Goal: Transaction & Acquisition: Subscribe to service/newsletter

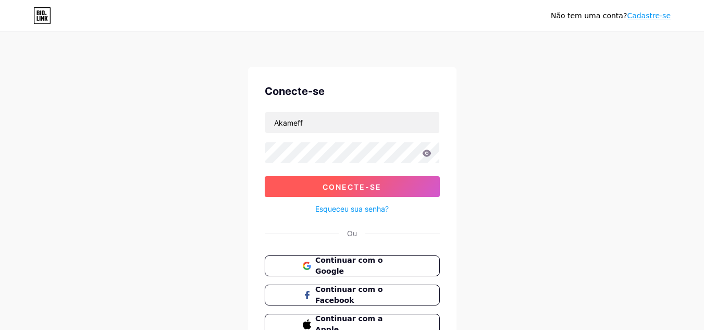
click at [369, 191] on button "Conecte-se" at bounding box center [352, 186] width 175 height 21
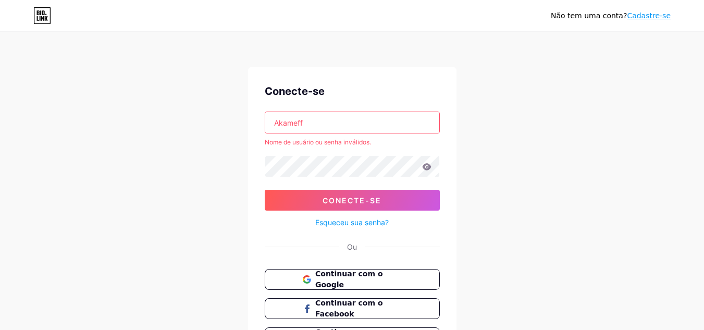
click at [317, 123] on input "Akameff" at bounding box center [352, 122] width 174 height 21
type input "A"
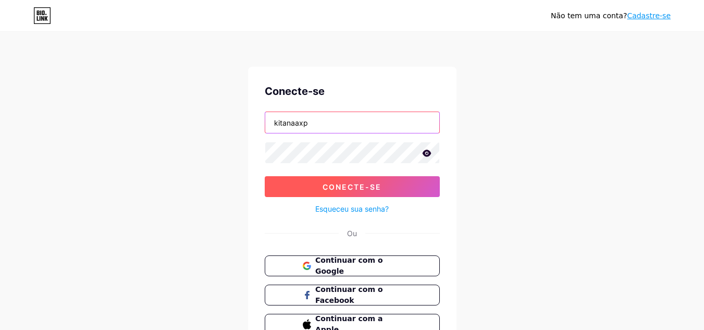
type input "kitanaaxp"
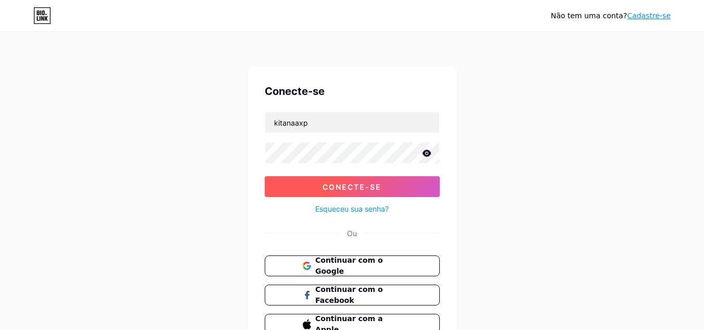
click at [385, 190] on button "Conecte-se" at bounding box center [352, 186] width 175 height 21
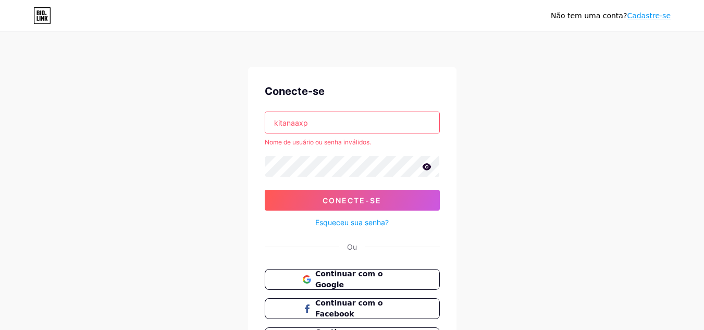
click at [366, 217] on link "Esqueceu sua senha?" at bounding box center [351, 222] width 73 height 11
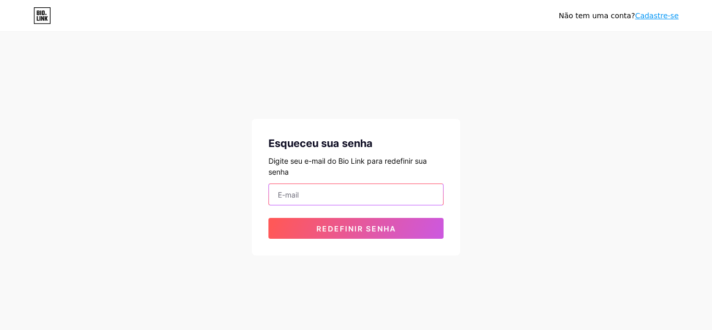
click at [354, 193] on input "email" at bounding box center [356, 194] width 174 height 21
type input "victoriarodriguesguti@gmail.com"
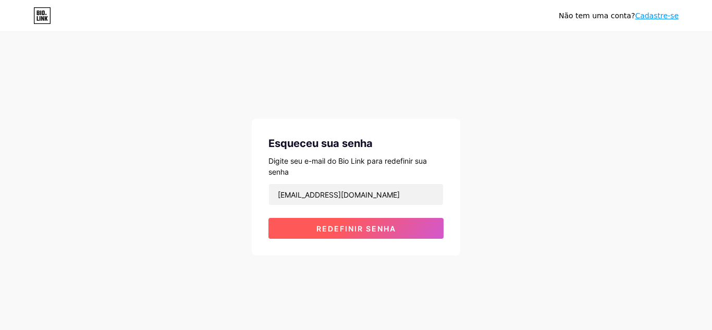
click at [336, 229] on font "Redefinir senha" at bounding box center [356, 228] width 80 height 9
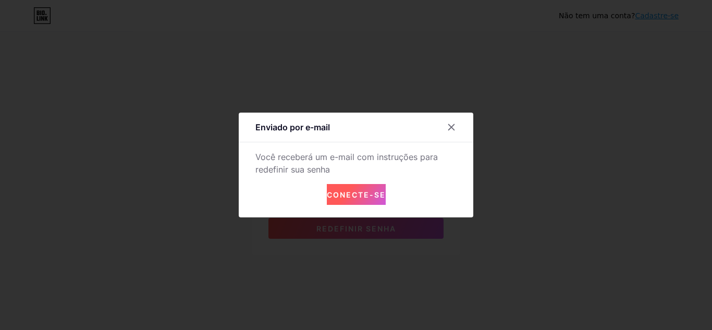
click at [348, 189] on button "Conecte-se" at bounding box center [356, 194] width 59 height 21
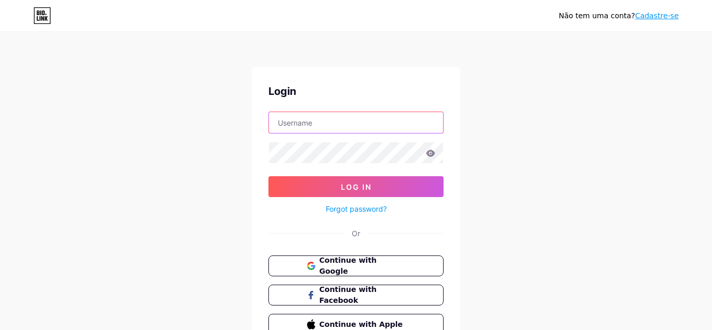
type input "Akameff"
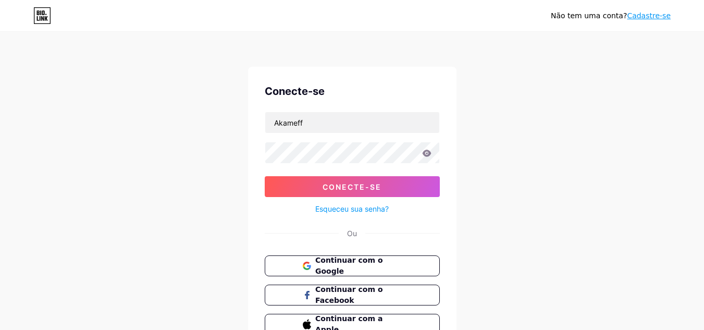
click at [366, 212] on font "Esqueceu sua senha?" at bounding box center [351, 208] width 73 height 9
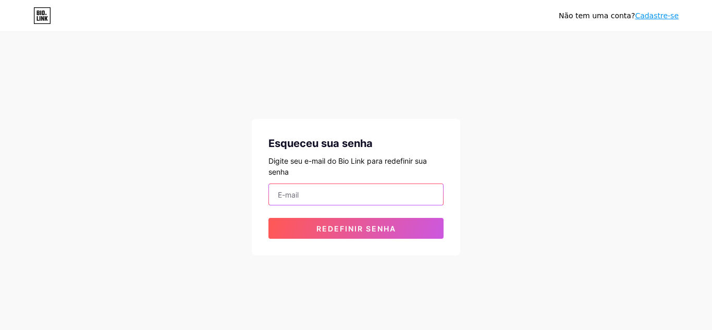
click at [305, 194] on input "email" at bounding box center [356, 194] width 174 height 21
type input "victoriarodriguesguti@gmail.com"
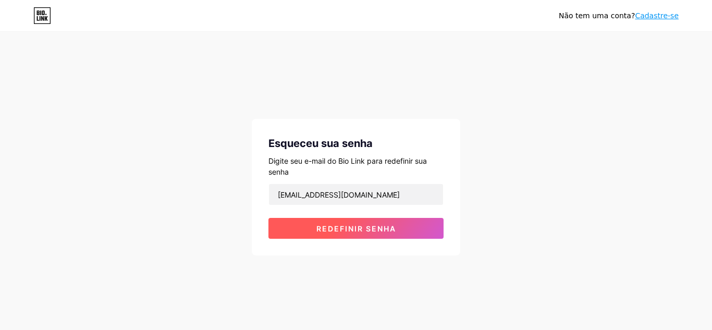
click at [356, 229] on font "Redefinir senha" at bounding box center [356, 228] width 80 height 9
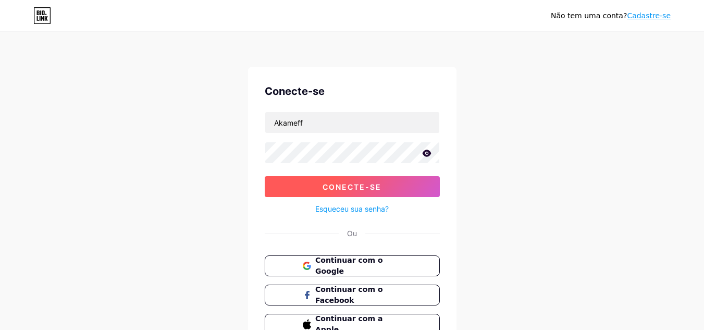
click at [290, 193] on button "Conecte-se" at bounding box center [352, 186] width 175 height 21
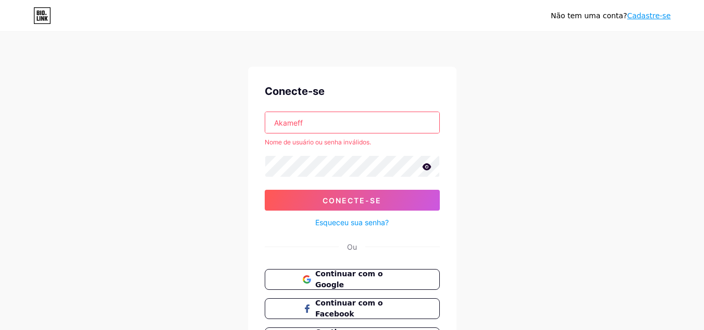
click at [317, 124] on input "Akameff" at bounding box center [352, 122] width 174 height 21
type input "A"
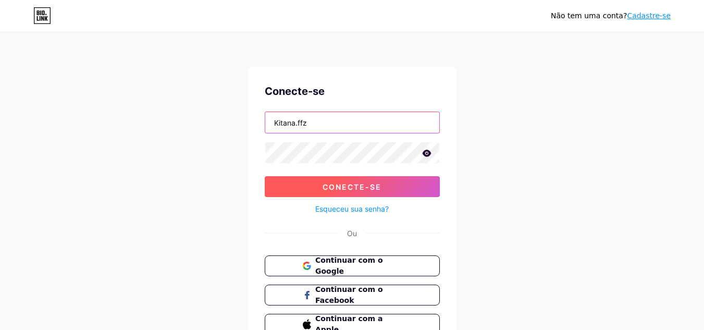
type input "Kitana.ffz"
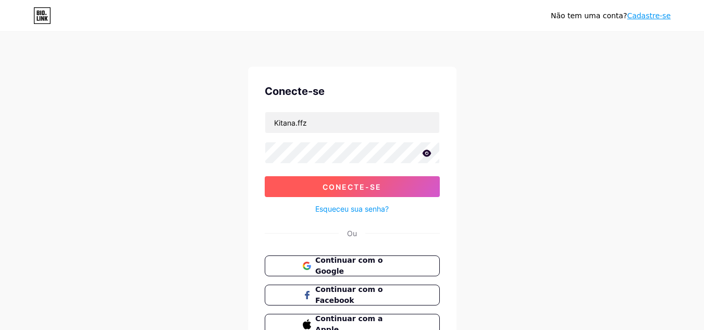
click at [365, 191] on button "Conecte-se" at bounding box center [352, 186] width 175 height 21
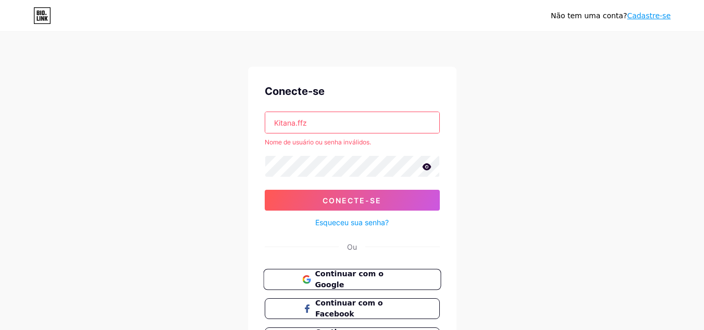
click at [339, 272] on button "Continuar com o Google" at bounding box center [352, 279] width 178 height 21
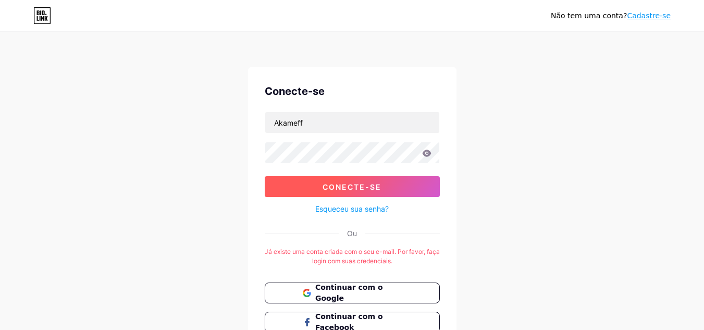
click at [328, 182] on font "Conecte-se" at bounding box center [351, 186] width 59 height 9
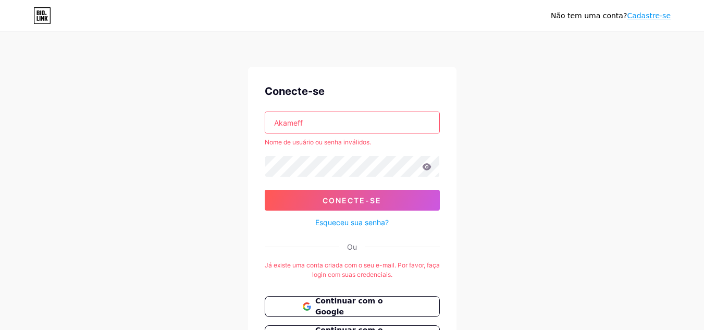
click at [316, 123] on input "Akameff" at bounding box center [352, 122] width 174 height 21
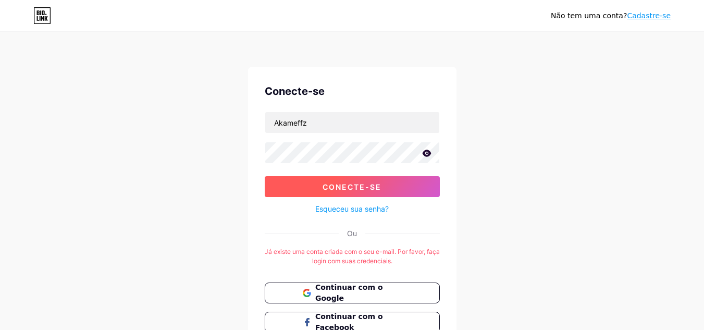
click at [312, 189] on button "Conecte-se" at bounding box center [352, 186] width 175 height 21
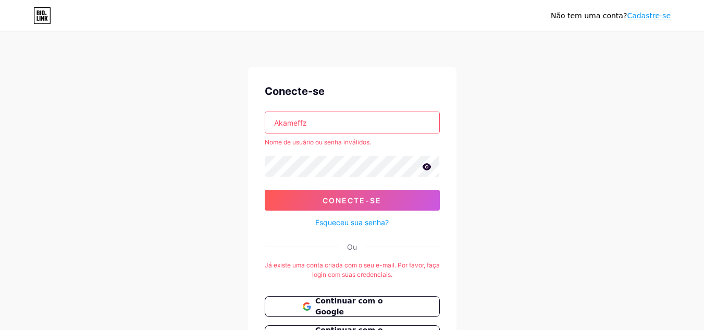
click at [315, 123] on input "Akameffz" at bounding box center [352, 122] width 174 height 21
type input "A"
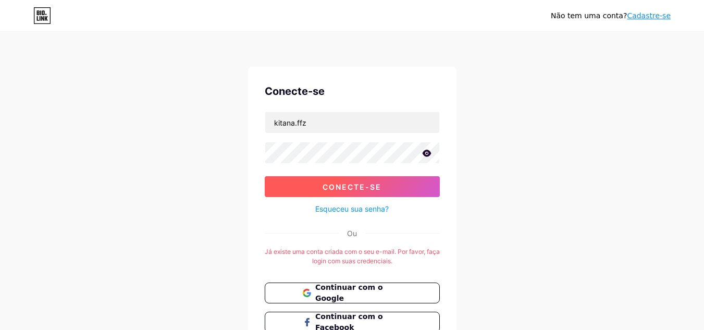
click at [335, 182] on font "Conecte-se" at bounding box center [351, 186] width 59 height 9
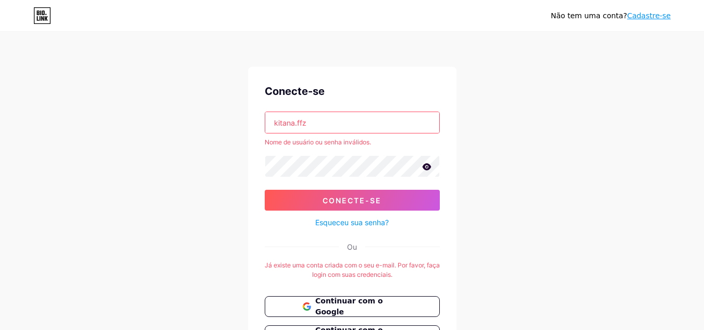
click at [344, 130] on input "kitana.ffz" at bounding box center [352, 122] width 174 height 21
type input "k"
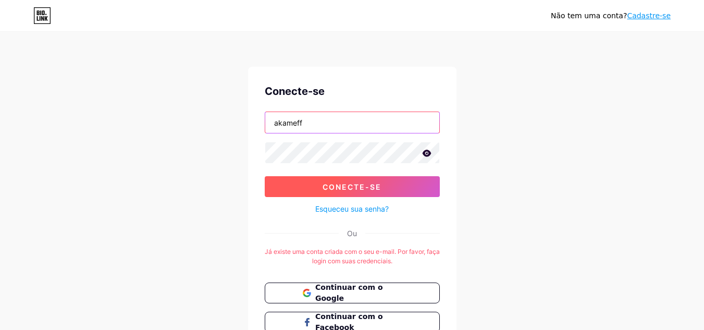
type input "akameff"
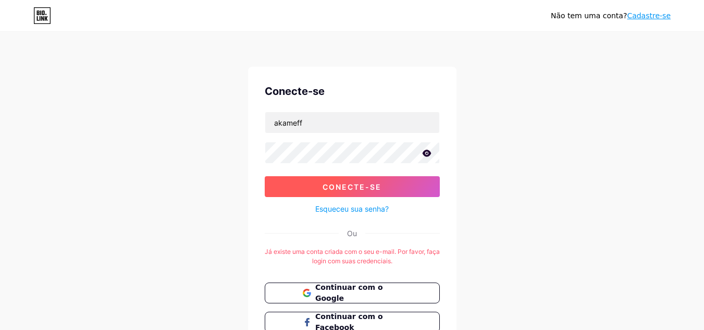
click at [287, 185] on button "Conecte-se" at bounding box center [352, 186] width 175 height 21
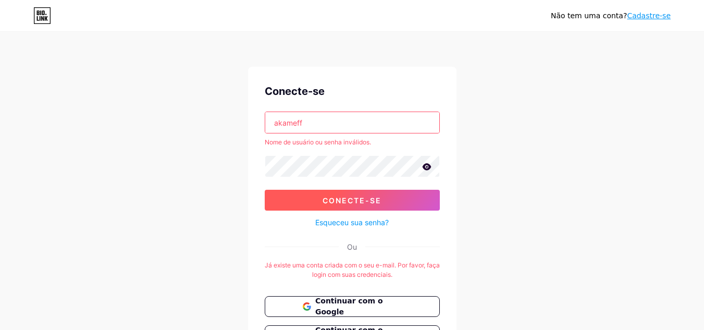
click at [269, 203] on button "Conecte-se" at bounding box center [352, 200] width 175 height 21
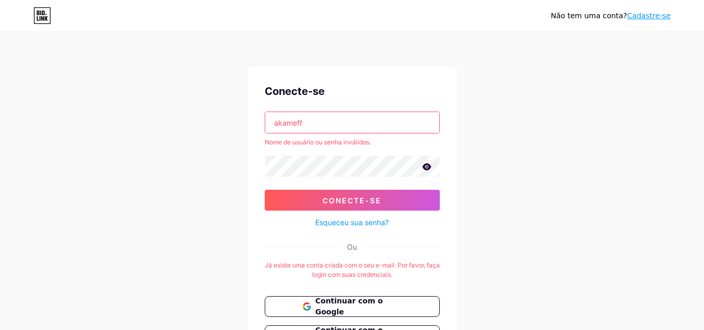
click at [648, 19] on font "Cadastre-se" at bounding box center [649, 15] width 44 height 8
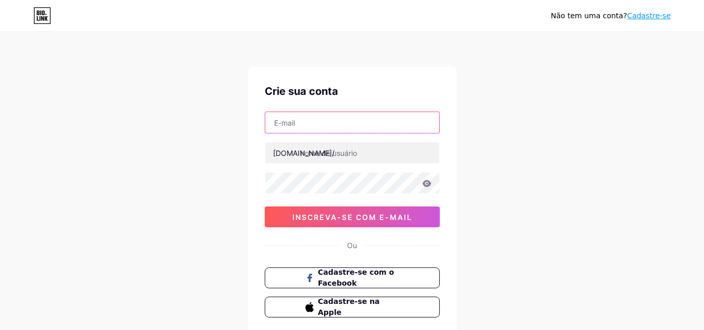
click at [318, 128] on input "text" at bounding box center [352, 122] width 174 height 21
type input "[EMAIL_ADDRESS][DOMAIN_NAME]"
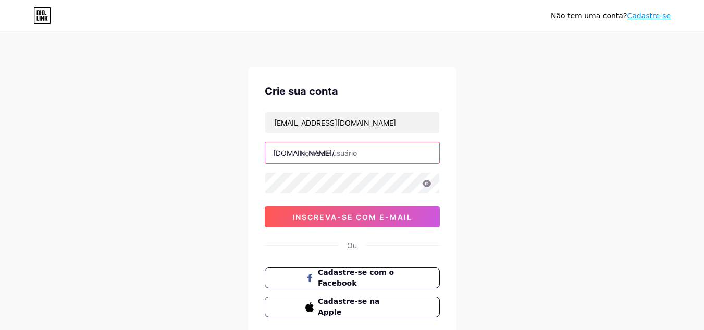
click at [335, 155] on input "text" at bounding box center [352, 152] width 174 height 21
type input "kitanaaxp"
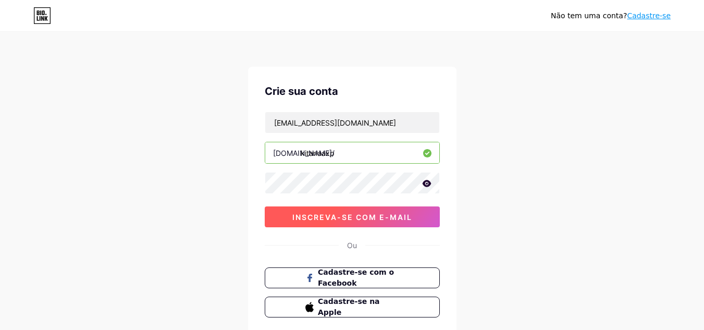
click at [296, 216] on font "inscreva-se com e-mail" at bounding box center [352, 217] width 120 height 9
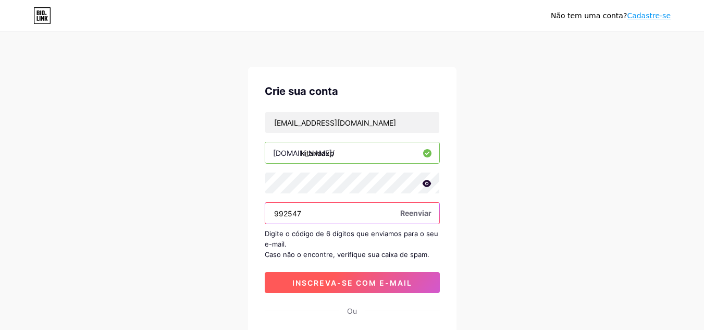
type input "992547"
click at [334, 291] on button "inscreva-se com e-mail" at bounding box center [352, 282] width 175 height 21
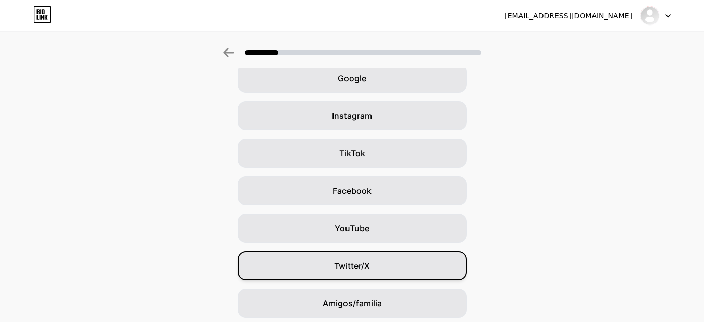
scroll to position [104, 0]
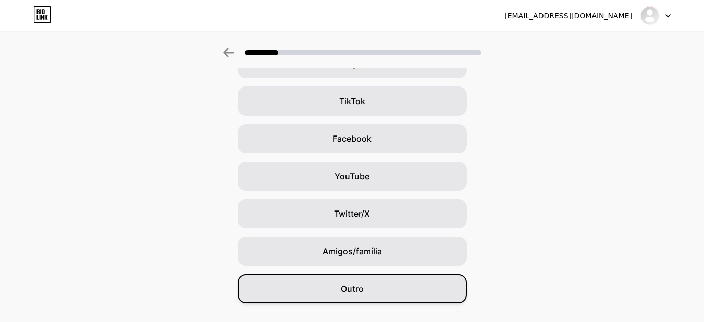
click at [363, 288] on font "Outro" at bounding box center [352, 288] width 23 height 10
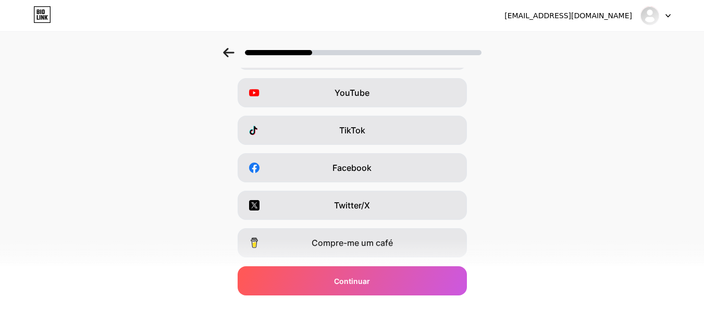
scroll to position [23, 0]
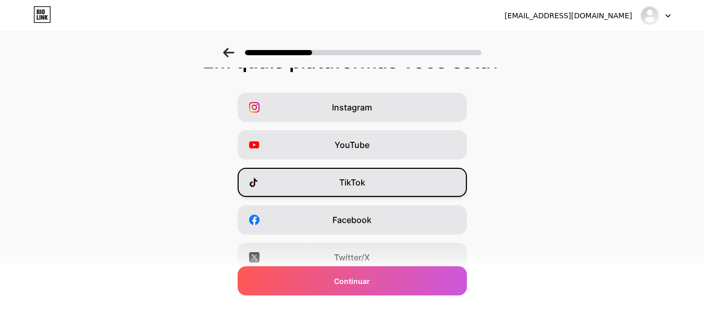
click at [347, 178] on font "TikTok" at bounding box center [352, 182] width 26 height 10
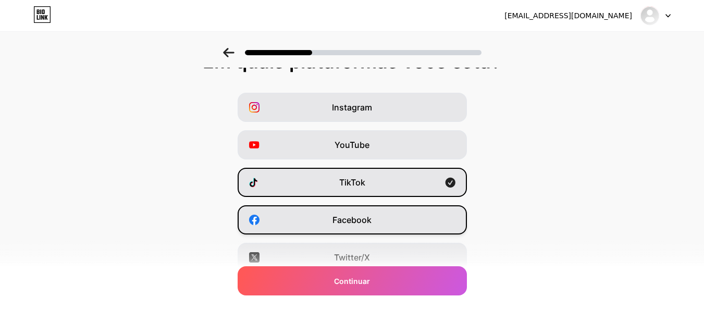
scroll to position [0, 0]
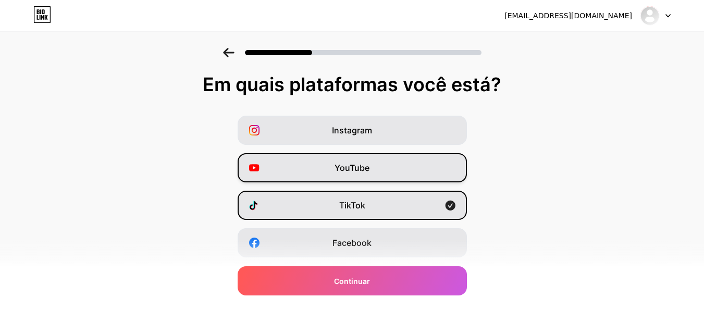
click at [345, 161] on span "YouTube" at bounding box center [351, 167] width 35 height 13
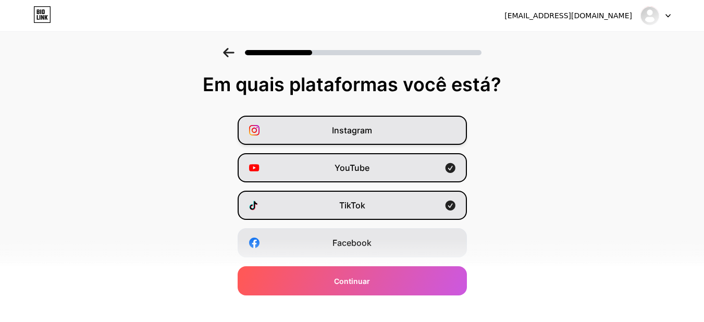
click at [348, 131] on font "Instagram" at bounding box center [352, 130] width 40 height 10
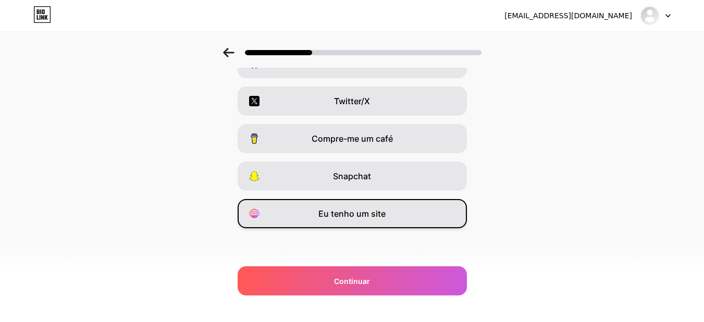
scroll to position [75, 0]
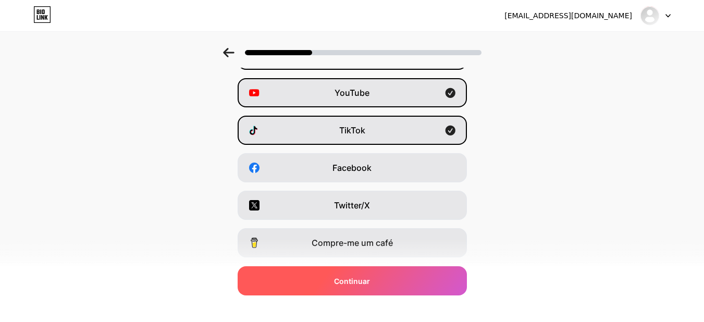
click at [343, 284] on font "Continuar" at bounding box center [352, 281] width 36 height 9
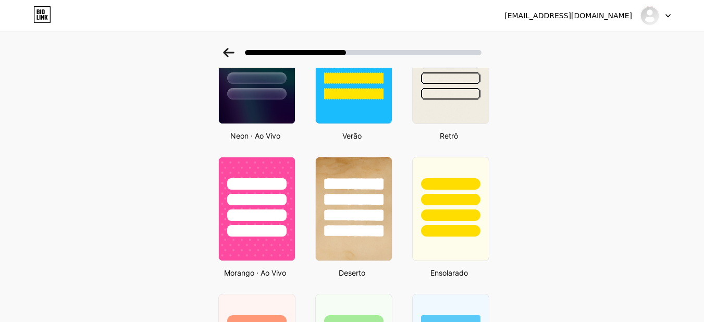
scroll to position [313, 0]
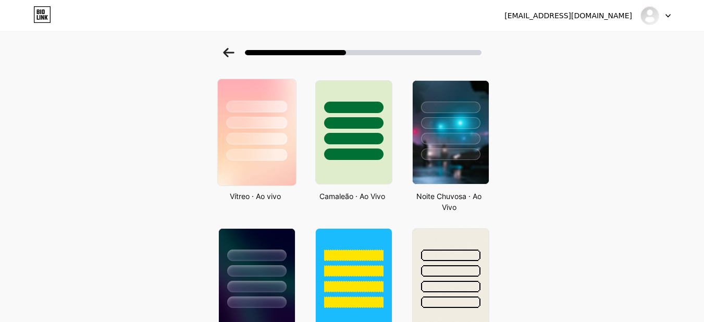
click at [264, 133] on div at bounding box center [256, 139] width 61 height 12
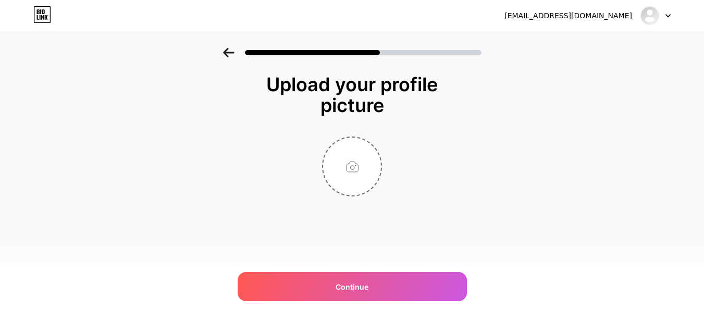
scroll to position [0, 0]
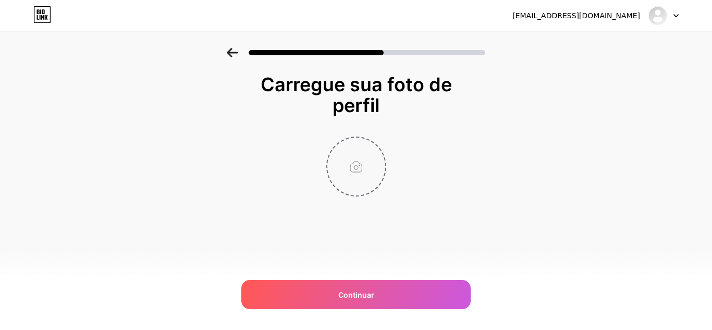
click at [353, 161] on input "file" at bounding box center [356, 167] width 58 height 58
type input "C:\fakepath\Happy Girl GIF.gif"
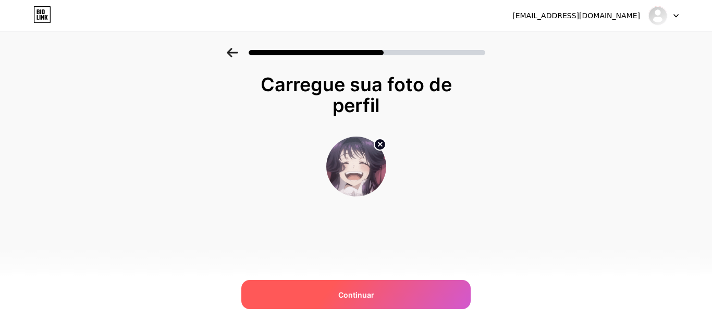
click at [351, 298] on font "Continuar" at bounding box center [356, 294] width 36 height 9
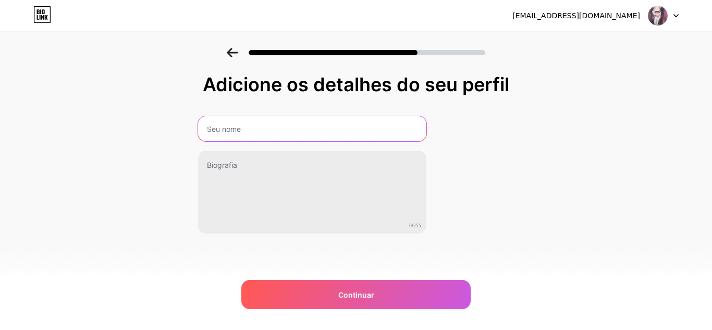
click at [228, 132] on input "text" at bounding box center [312, 128] width 228 height 25
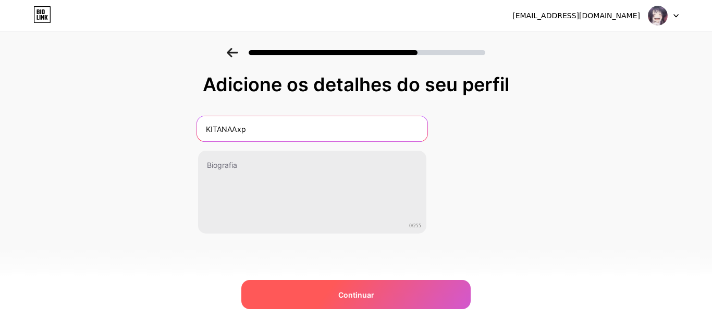
type input "KITANAAxp"
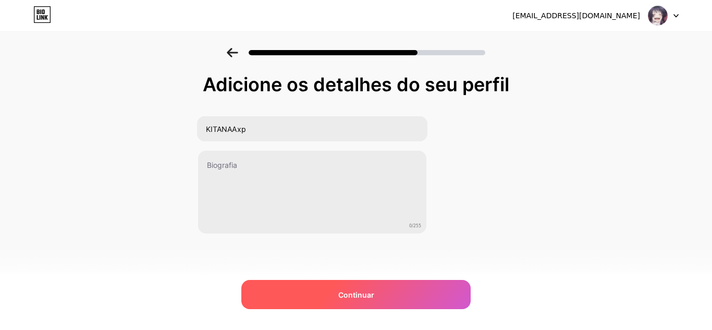
click at [295, 300] on div "Continuar" at bounding box center [355, 294] width 229 height 29
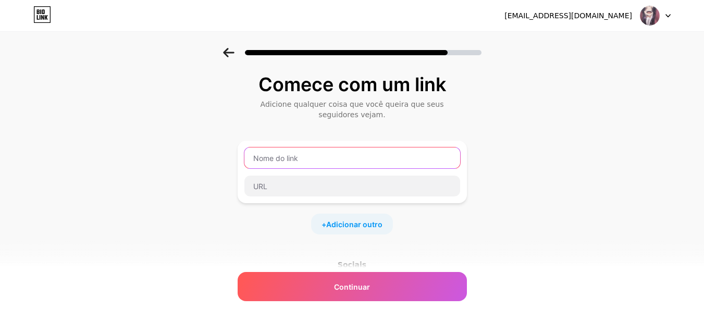
click at [304, 151] on input "text" at bounding box center [352, 157] width 216 height 21
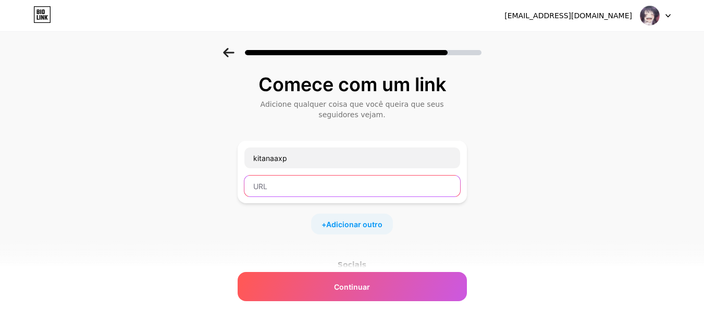
click at [286, 182] on input "text" at bounding box center [352, 186] width 216 height 21
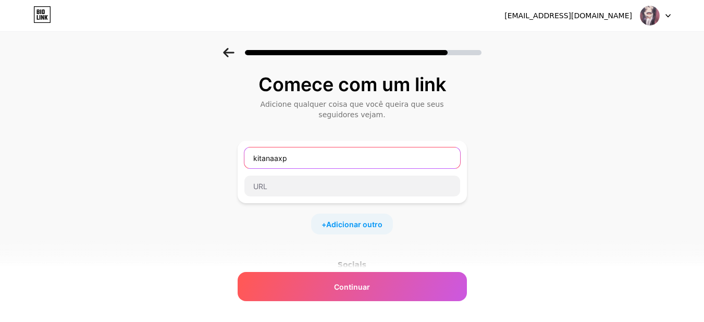
click at [312, 148] on input "kitanaaxp" at bounding box center [352, 157] width 216 height 21
type input "k"
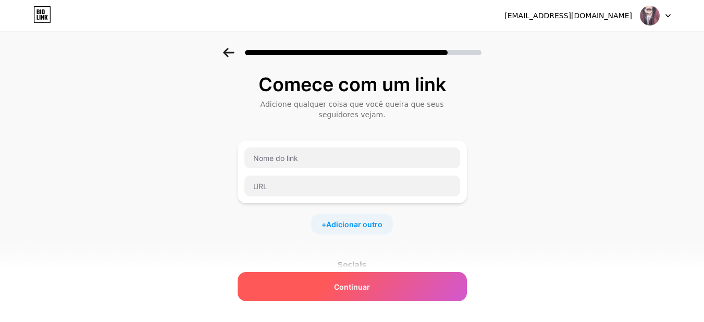
click at [333, 285] on div "Continuar" at bounding box center [352, 286] width 229 height 29
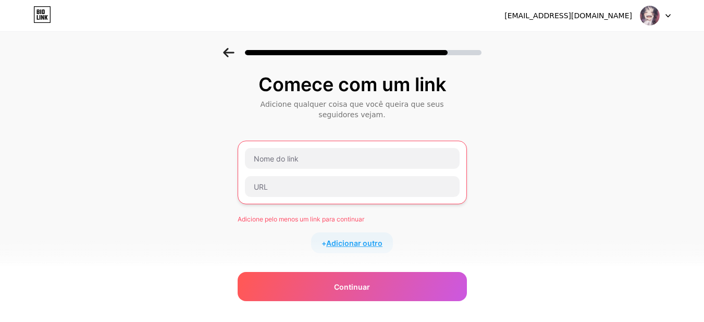
click at [336, 239] on font "Adicionar outro" at bounding box center [354, 243] width 56 height 9
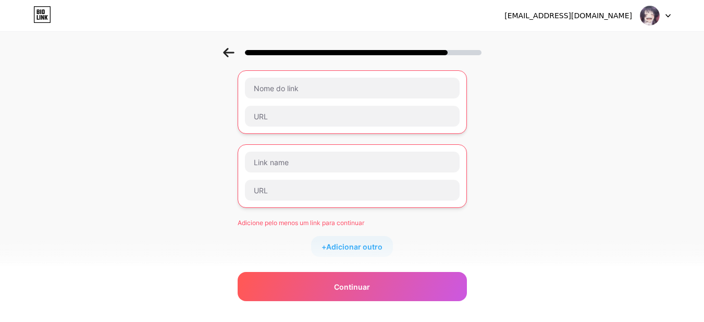
scroll to position [227, 0]
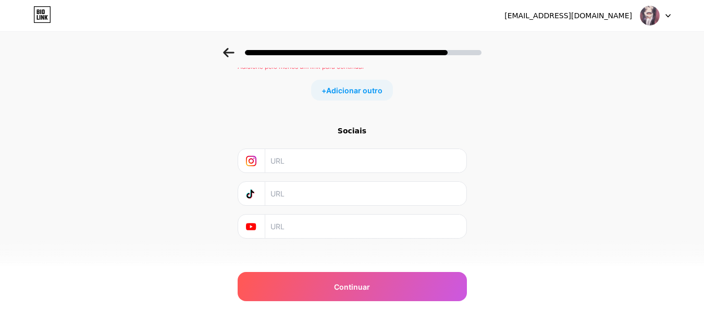
click at [317, 190] on input "text" at bounding box center [364, 193] width 189 height 23
paste input "https://www.tiktok.com/@kitanaaxp"
type input "https://www.tiktok.com/@kitanaaxp"
click at [304, 149] on input "text" at bounding box center [364, 160] width 189 height 23
paste input "https://www.instagram.com/kitanaaxp/"
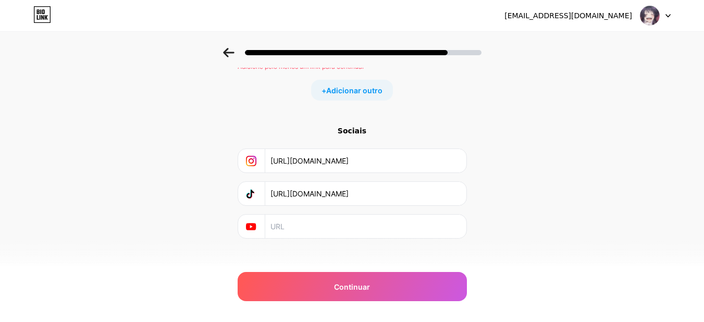
type input "https://www.instagram.com/kitanaaxp/"
click at [310, 215] on input "text" at bounding box center [364, 226] width 189 height 23
paste input "https://www.youtube.com/@Kitanaaxp"
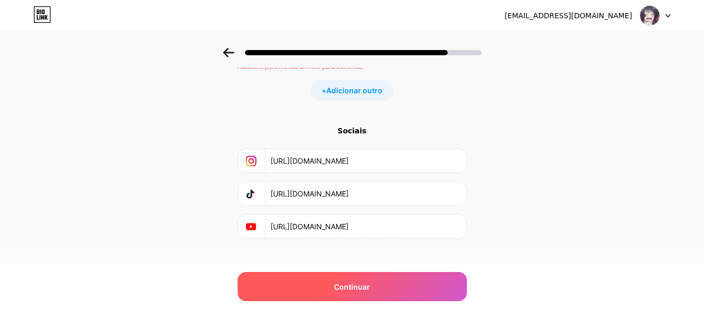
type input "https://www.youtube.com/@Kitanaaxp"
click at [343, 289] on font "Continuar" at bounding box center [352, 286] width 36 height 9
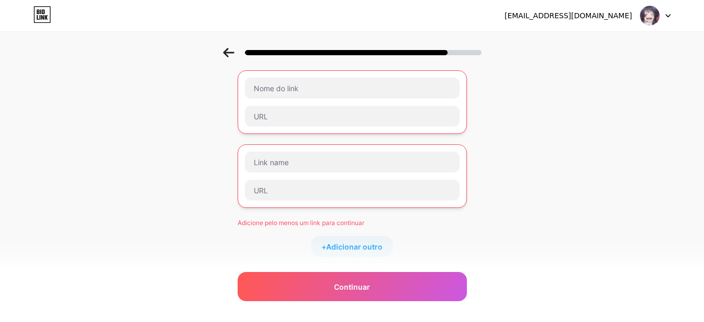
scroll to position [0, 0]
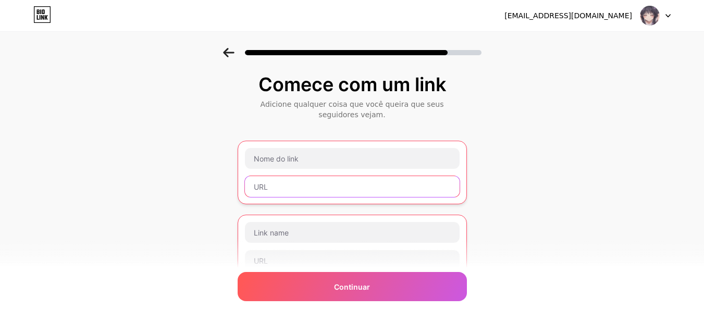
click at [293, 176] on input "text" at bounding box center [352, 186] width 215 height 21
paste input "https://www.twitch.tv/kitanaaxp"
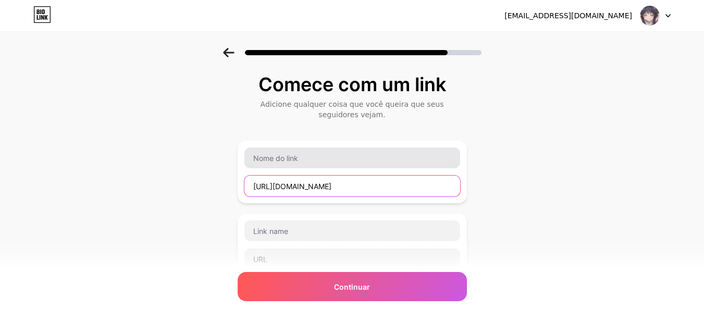
type input "https://www.twitch.tv/kitanaaxp"
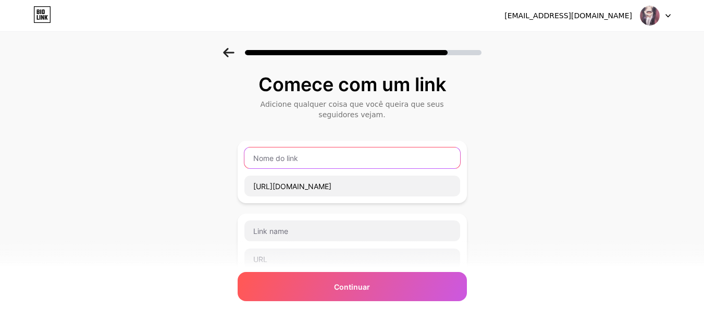
click at [305, 151] on input "text" at bounding box center [352, 157] width 216 height 21
type input "Twitch"
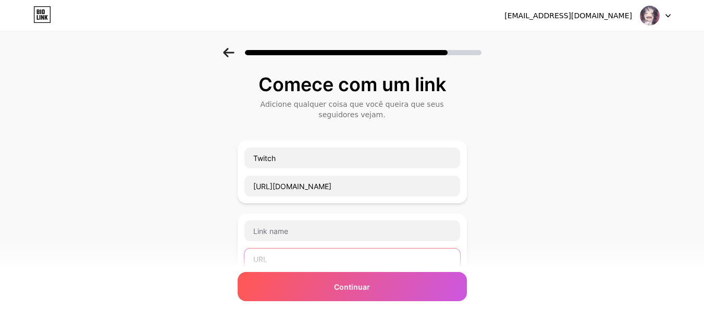
click at [293, 248] on input "text" at bounding box center [352, 258] width 216 height 21
paste input "https://kick.com/kitanaaxp"
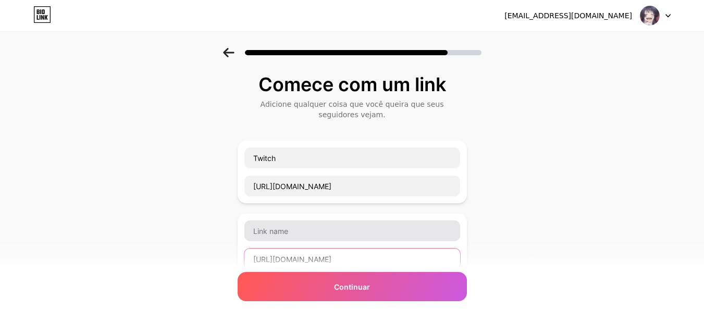
type input "https://kick.com/kitanaaxp"
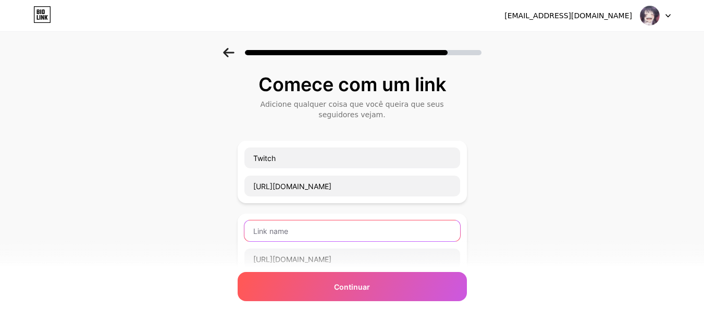
click at [292, 226] on input "text" at bounding box center [352, 230] width 216 height 21
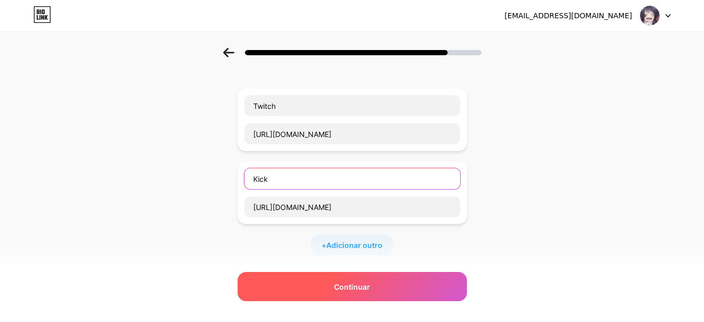
type input "Kick"
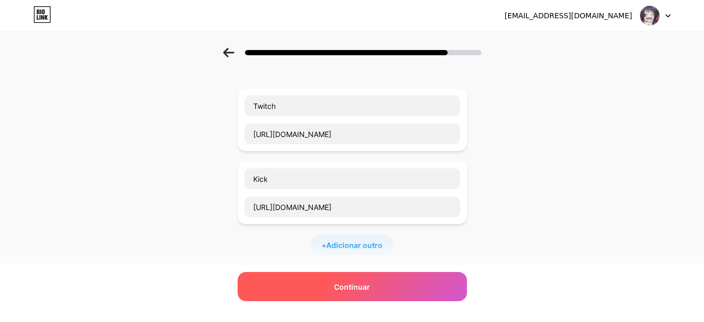
click at [303, 288] on div "Continuar" at bounding box center [352, 286] width 229 height 29
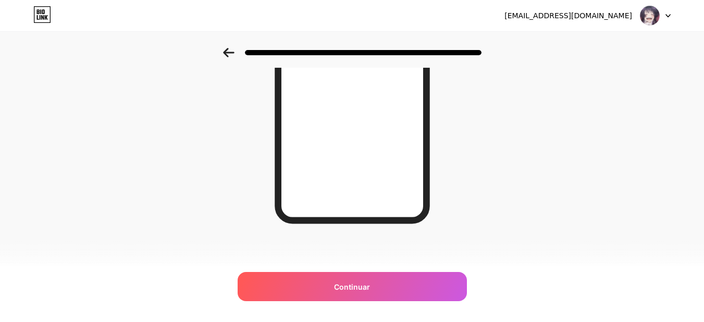
scroll to position [45, 0]
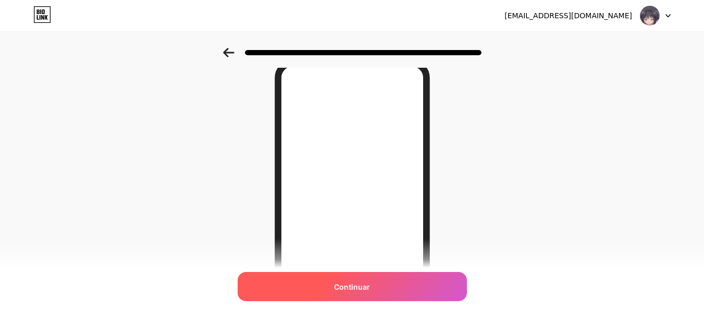
click at [370, 288] on font "Continuar" at bounding box center [352, 286] width 36 height 9
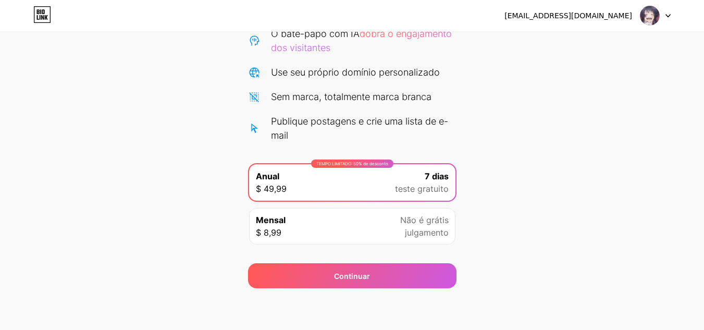
scroll to position [14, 0]
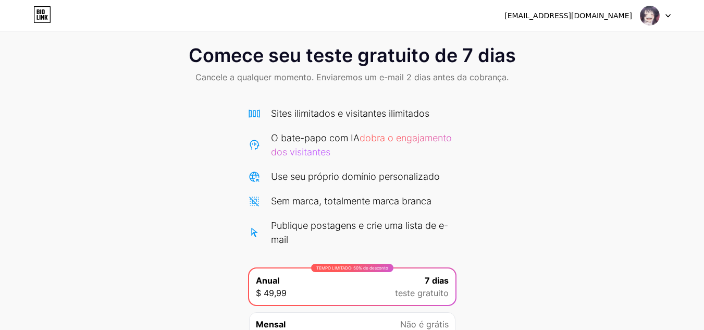
click at [45, 17] on icon at bounding box center [46, 17] width 3 height 5
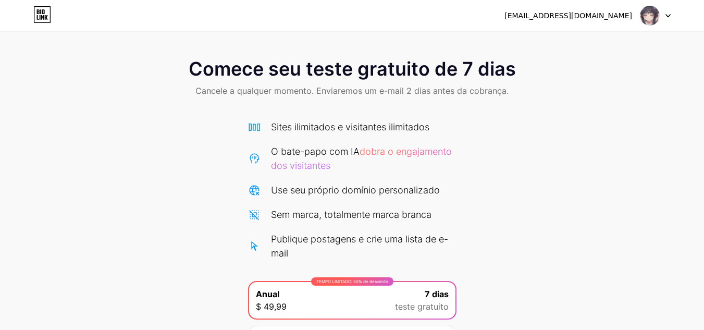
scroll to position [118, 0]
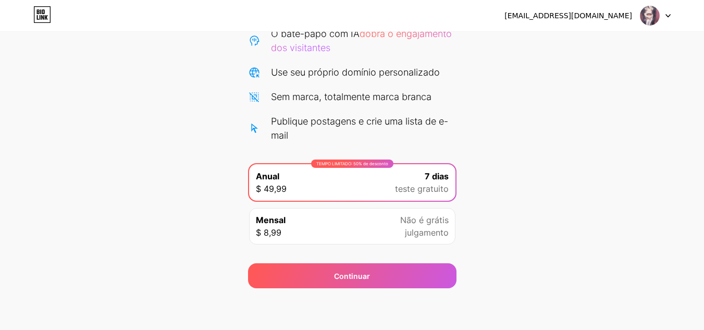
click at [392, 187] on div "TEMPO LIMITADO: 50% de desconto Anual $ 49,99 7 dias teste gratuito" at bounding box center [352, 182] width 206 height 36
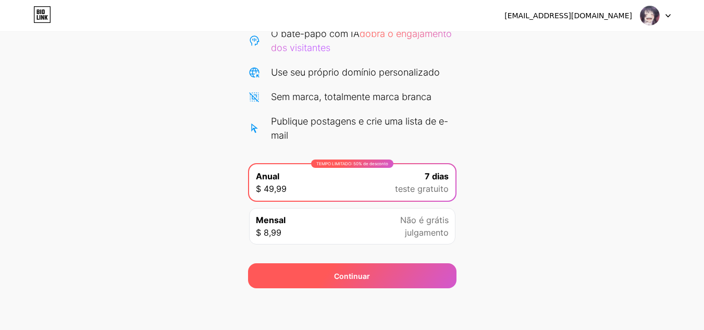
click at [351, 281] on div "Continuar" at bounding box center [352, 275] width 208 height 25
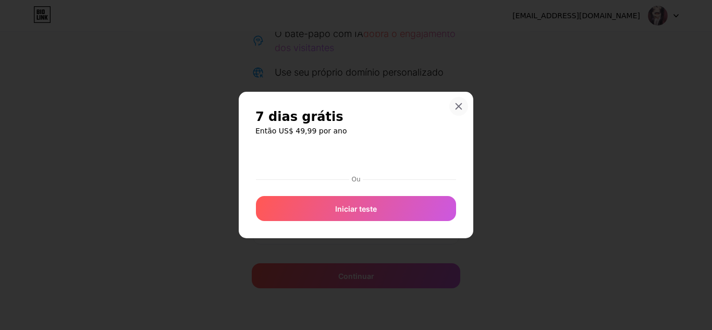
click at [457, 105] on icon at bounding box center [459, 107] width 6 height 6
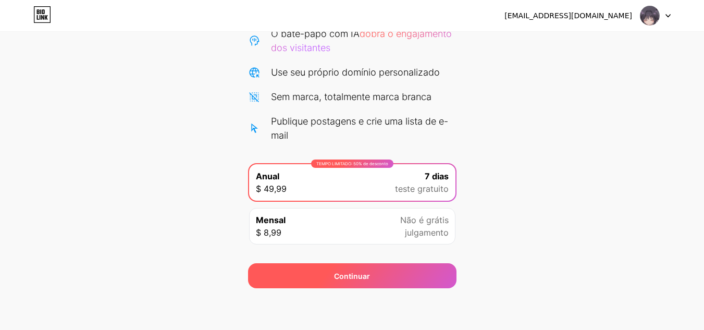
click at [346, 269] on div "Continuar" at bounding box center [352, 275] width 208 height 25
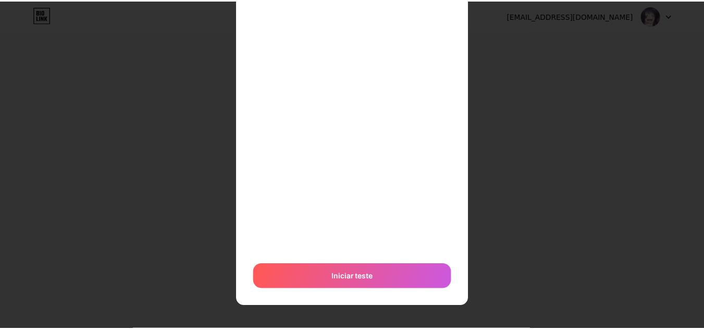
scroll to position [0, 0]
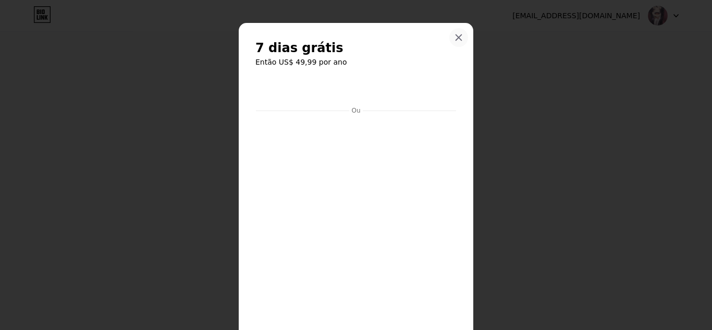
click at [457, 37] on icon at bounding box center [458, 37] width 8 height 8
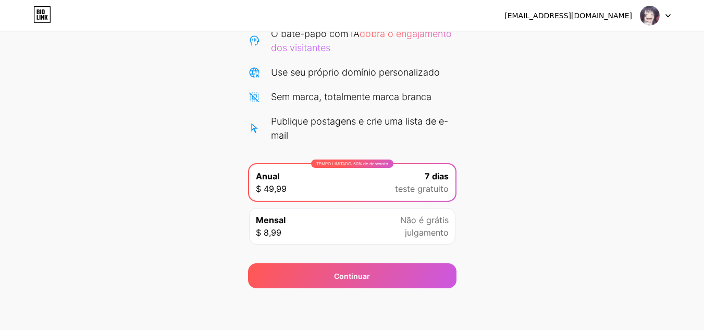
click at [427, 228] on font "julgamento" at bounding box center [427, 232] width 44 height 10
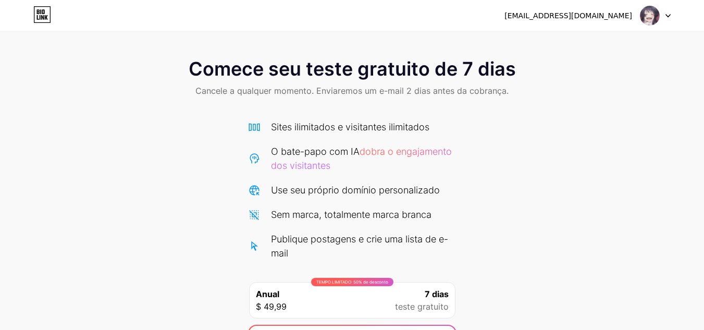
click at [648, 21] on img at bounding box center [650, 16] width 20 height 20
click at [649, 17] on img at bounding box center [650, 16] width 20 height 20
click at [41, 20] on icon at bounding box center [42, 14] width 18 height 17
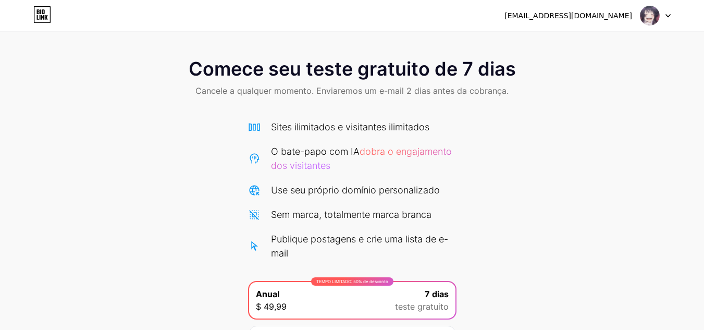
scroll to position [104, 0]
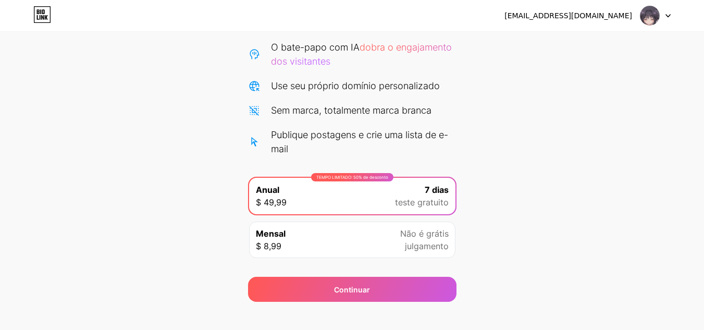
click at [385, 189] on div "TEMPO LIMITADO: 50% de desconto Anual $ 49,99 7 dias teste gratuito" at bounding box center [352, 196] width 206 height 36
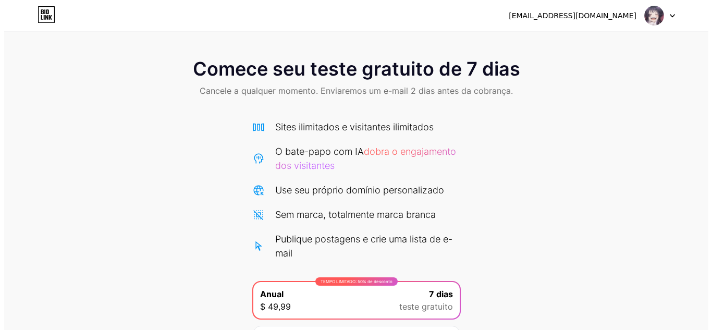
scroll to position [118, 0]
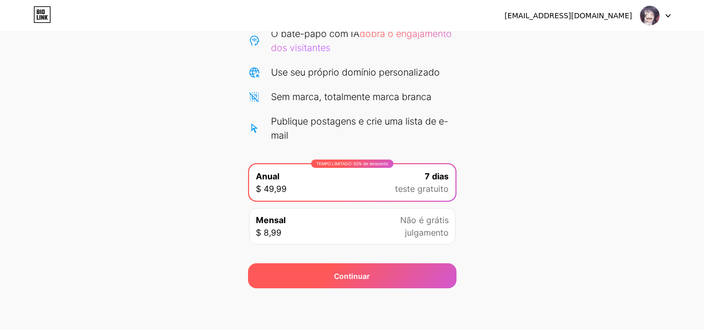
click at [372, 279] on div "Continuar" at bounding box center [352, 275] width 208 height 25
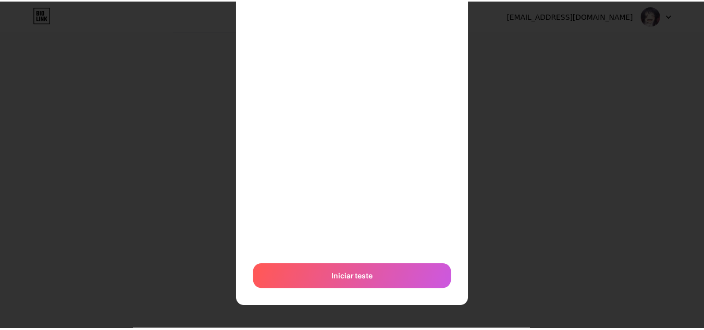
scroll to position [0, 0]
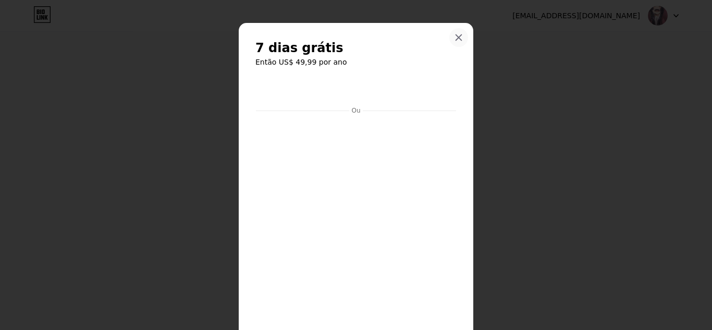
click at [458, 39] on icon at bounding box center [458, 37] width 8 height 8
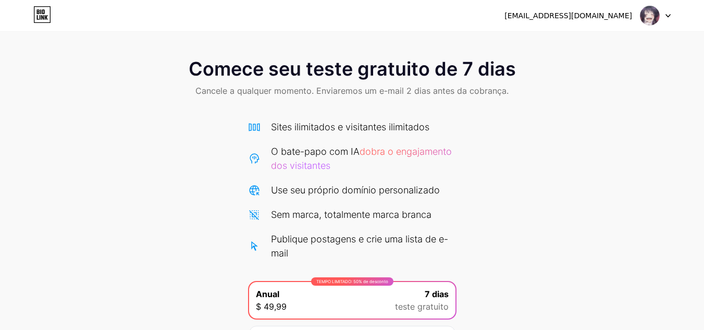
click at [44, 18] on icon at bounding box center [42, 14] width 18 height 17
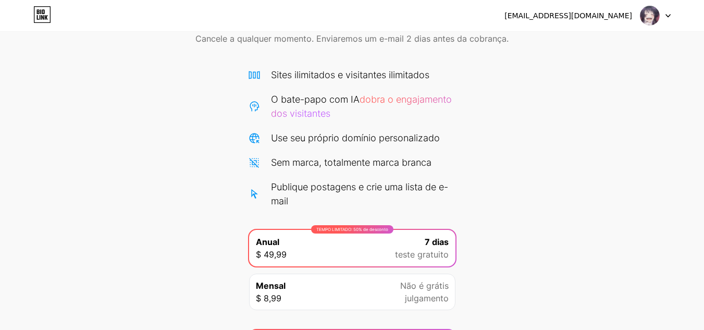
scroll to position [118, 0]
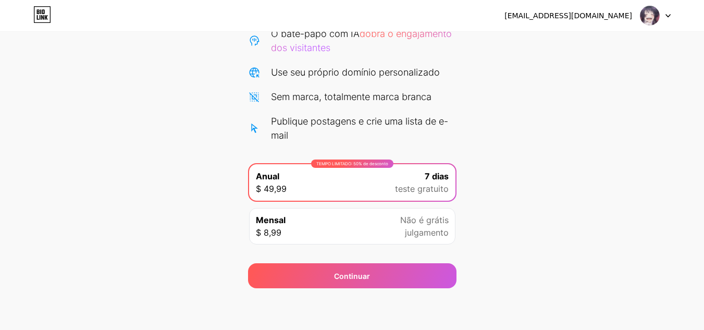
click at [666, 19] on div at bounding box center [655, 15] width 30 height 19
click at [668, 14] on icon at bounding box center [667, 16] width 5 height 4
click at [653, 14] on img at bounding box center [650, 16] width 20 height 20
click at [613, 14] on font "[EMAIL_ADDRESS][DOMAIN_NAME]" at bounding box center [568, 15] width 128 height 8
click at [637, 17] on div "[EMAIL_ADDRESS][DOMAIN_NAME]" at bounding box center [587, 15] width 166 height 19
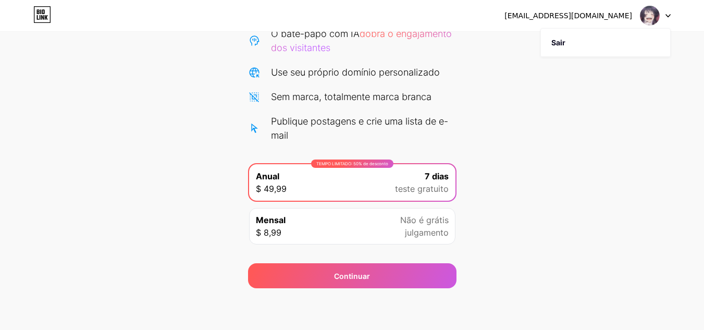
click at [643, 24] on span at bounding box center [650, 16] width 20 height 20
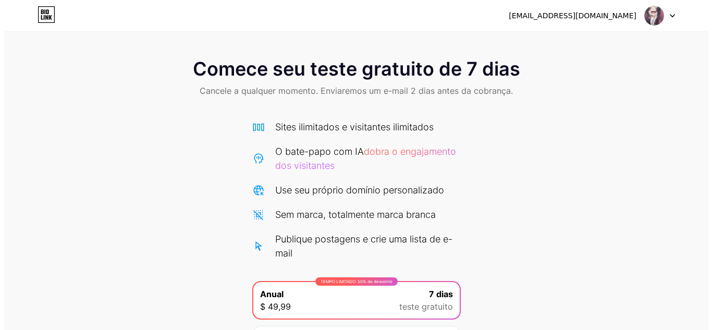
scroll to position [118, 0]
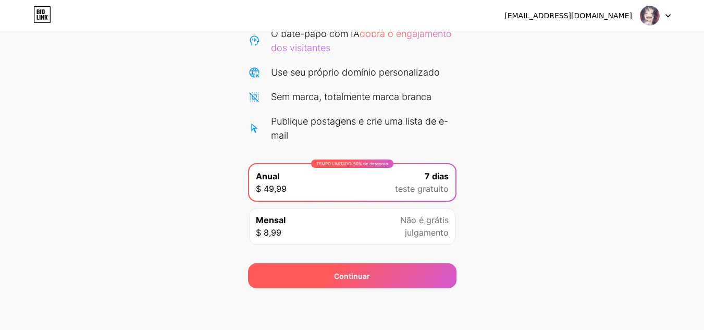
click at [358, 275] on font "Continuar" at bounding box center [352, 275] width 36 height 9
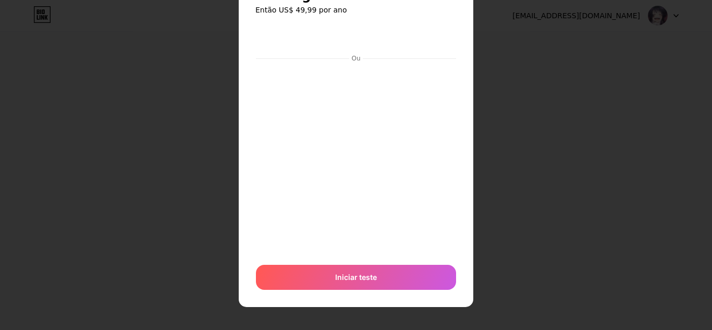
scroll to position [52, 0]
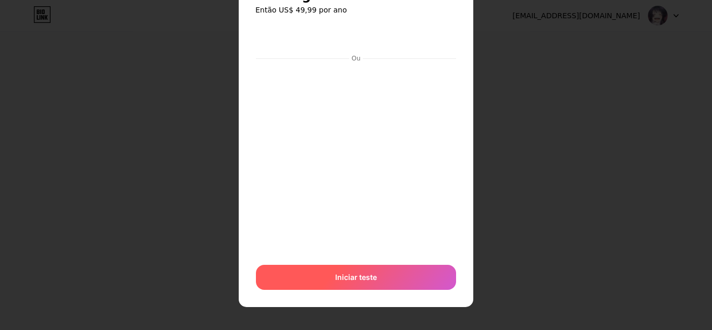
click at [365, 279] on font "Iniciar teste" at bounding box center [356, 276] width 42 height 9
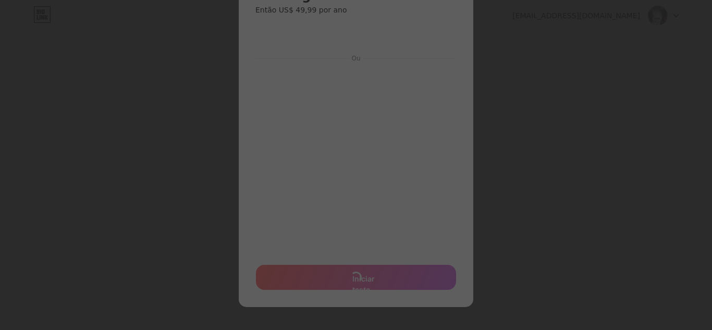
scroll to position [57, 0]
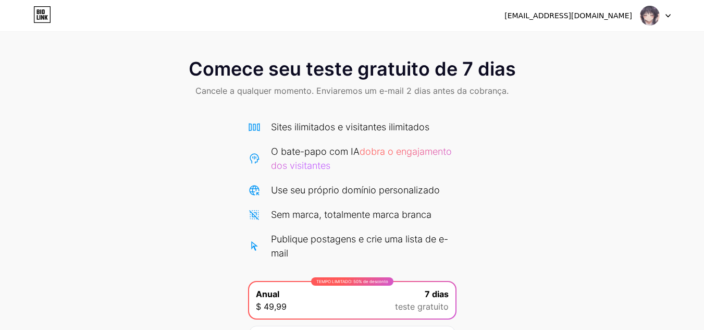
scroll to position [118, 0]
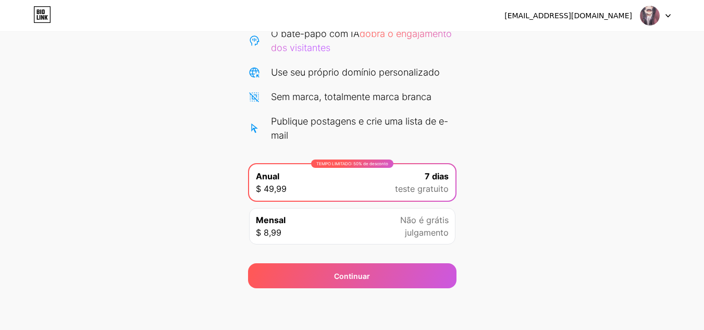
click at [653, 19] on img at bounding box center [650, 16] width 20 height 20
click at [428, 226] on span "julgamento" at bounding box center [427, 232] width 44 height 13
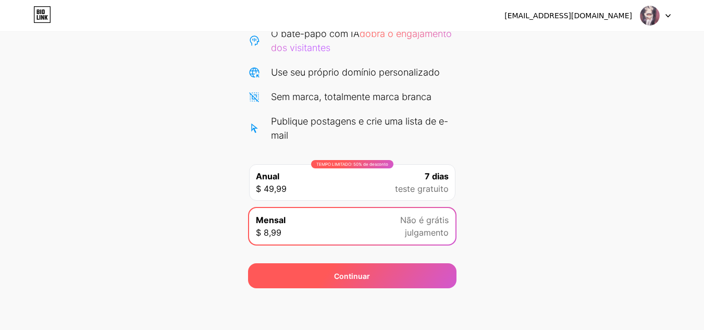
click at [400, 265] on div "Continuar" at bounding box center [352, 275] width 208 height 25
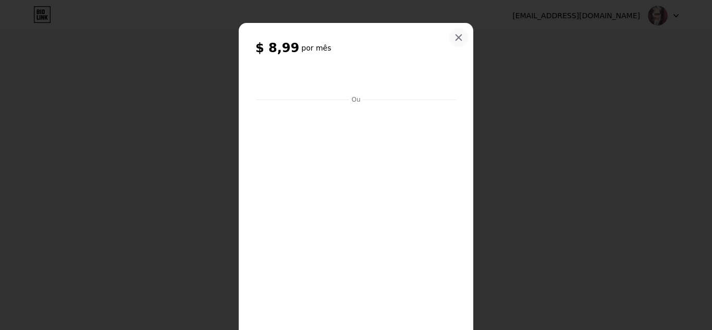
click at [454, 35] on icon at bounding box center [458, 37] width 8 height 8
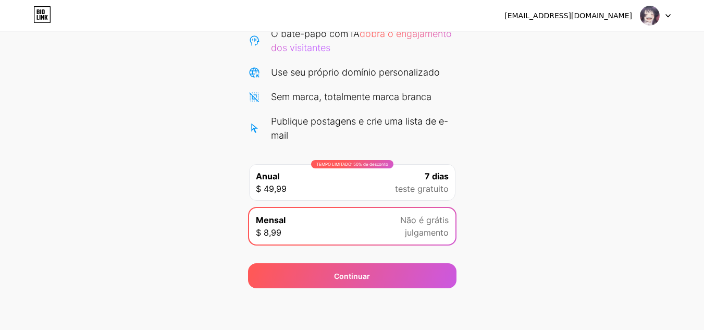
scroll to position [0, 0]
